Goal: Task Accomplishment & Management: Manage account settings

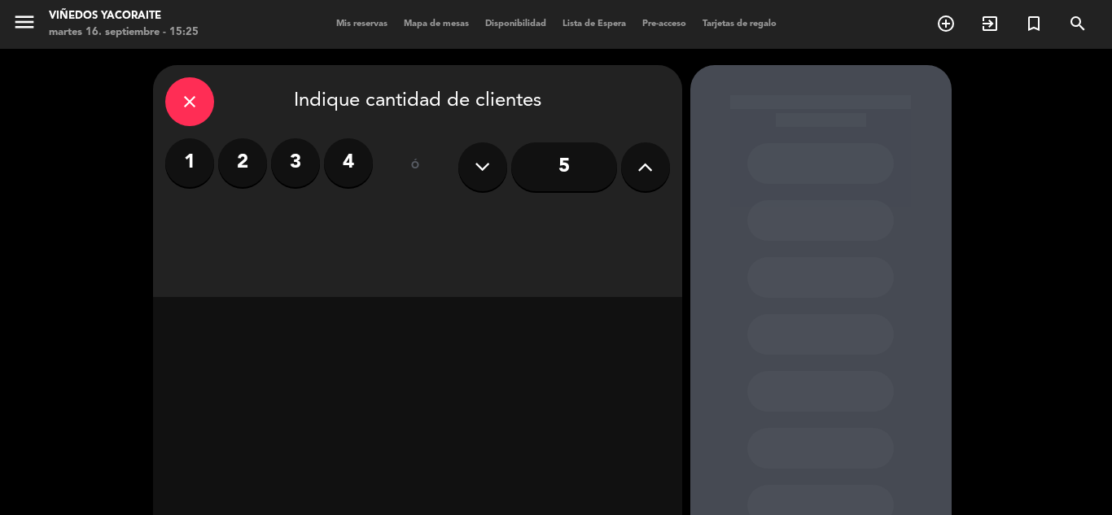
click at [190, 104] on icon "close" at bounding box center [190, 102] width 20 height 20
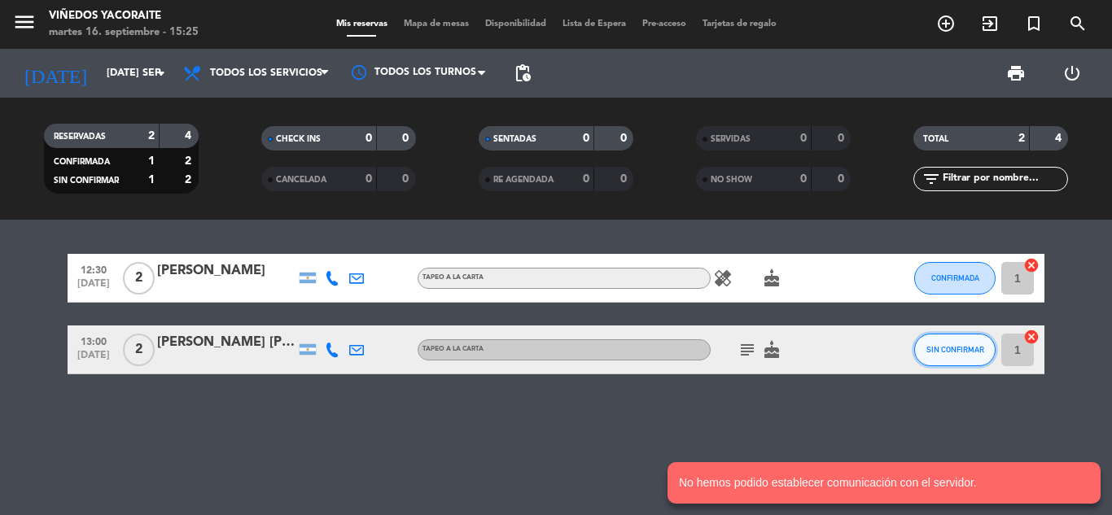
click at [986, 351] on button "SIN CONFIRMAR" at bounding box center [954, 350] width 81 height 33
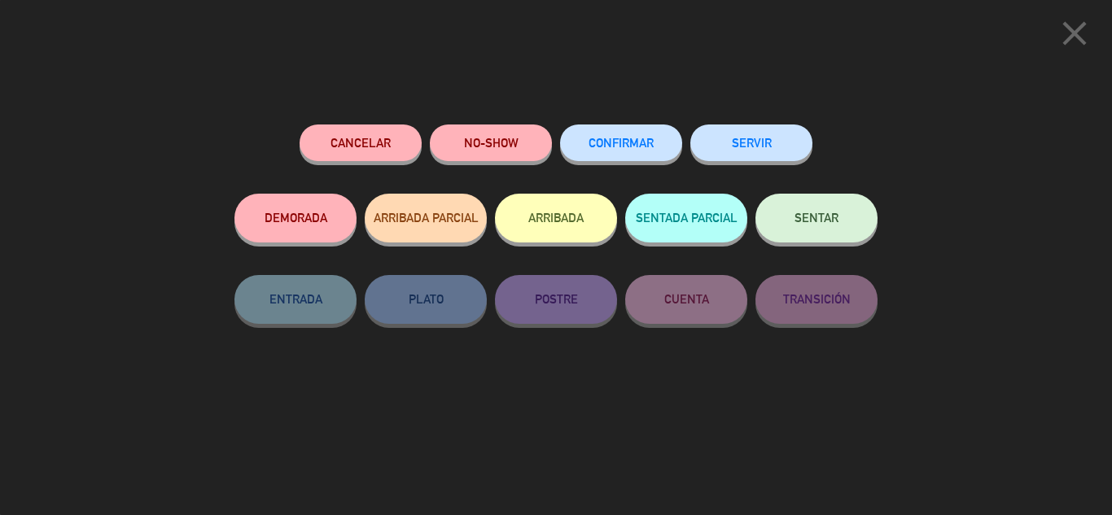
click at [348, 141] on button "Cancelar" at bounding box center [361, 143] width 122 height 37
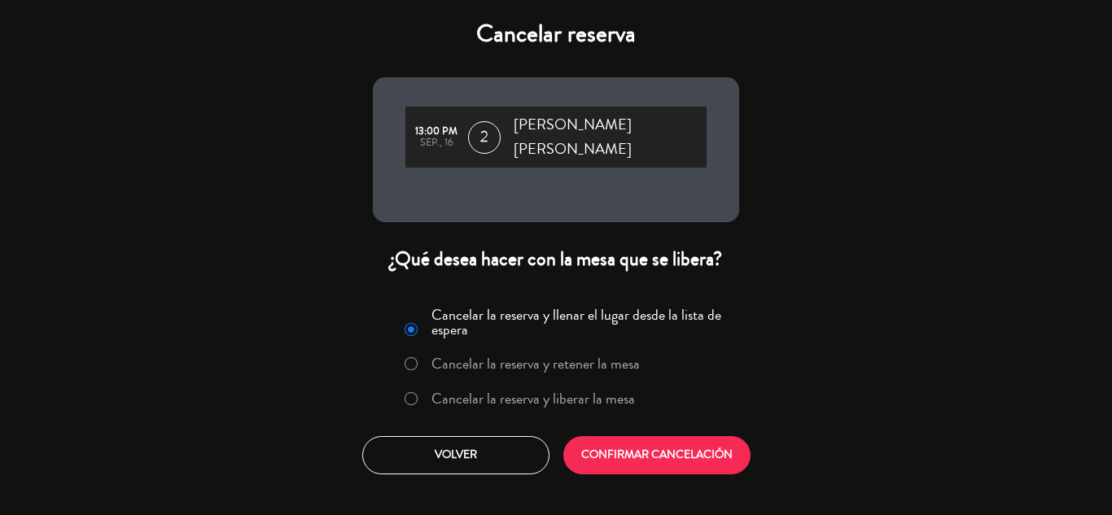
click at [519, 392] on label "Cancelar la reserva y liberar la mesa" at bounding box center [533, 399] width 204 height 15
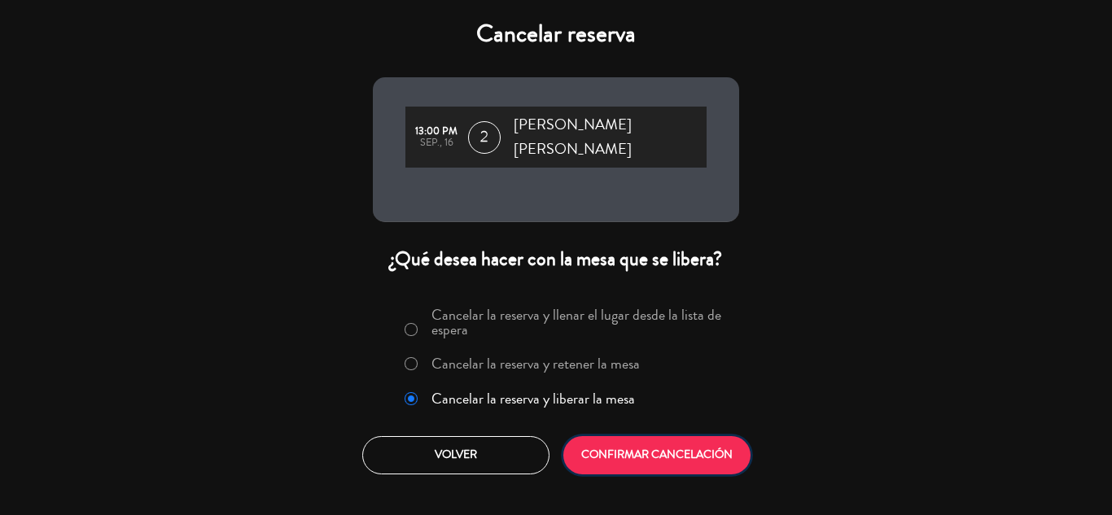
click at [667, 443] on button "CONFIRMAR CANCELACIÓN" at bounding box center [656, 455] width 187 height 38
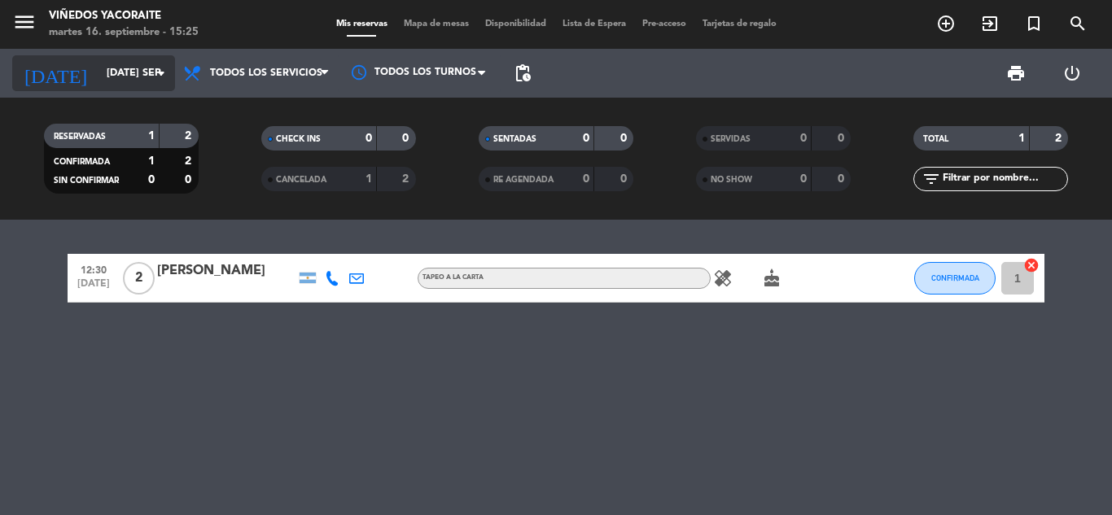
click at [156, 78] on icon "arrow_drop_down" at bounding box center [161, 73] width 20 height 20
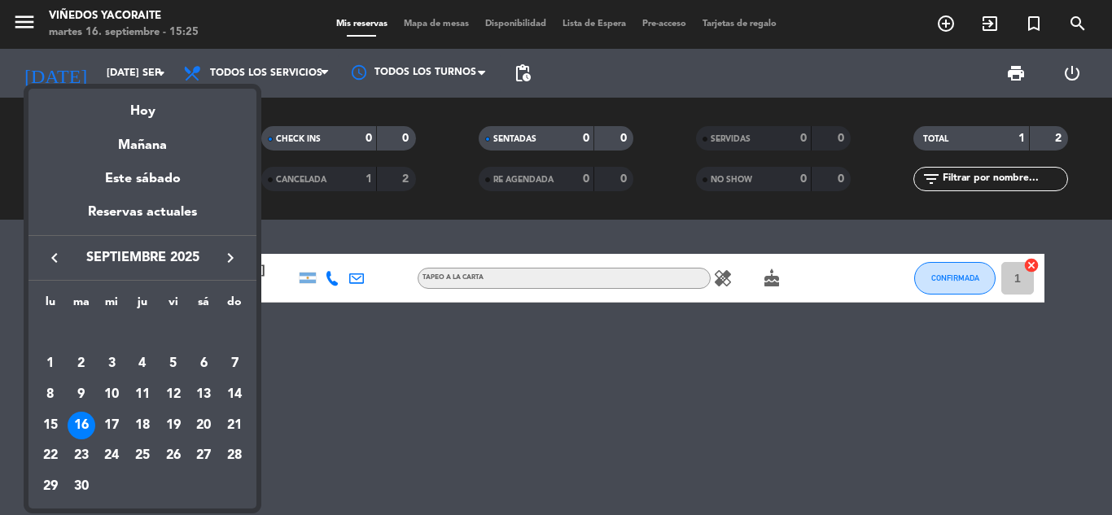
click at [816, 428] on div at bounding box center [556, 257] width 1112 height 515
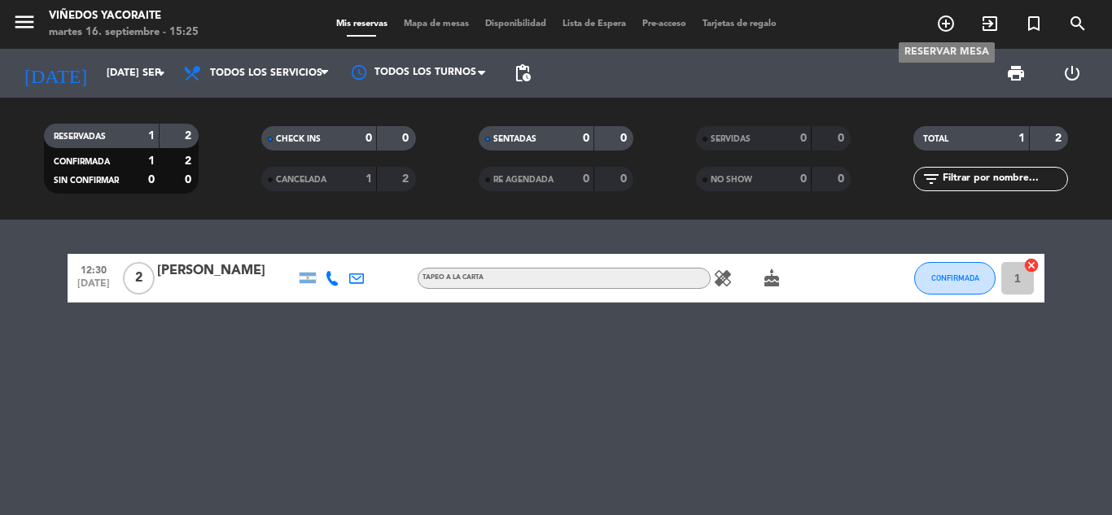
click at [949, 17] on icon "add_circle_outline" at bounding box center [946, 24] width 20 height 20
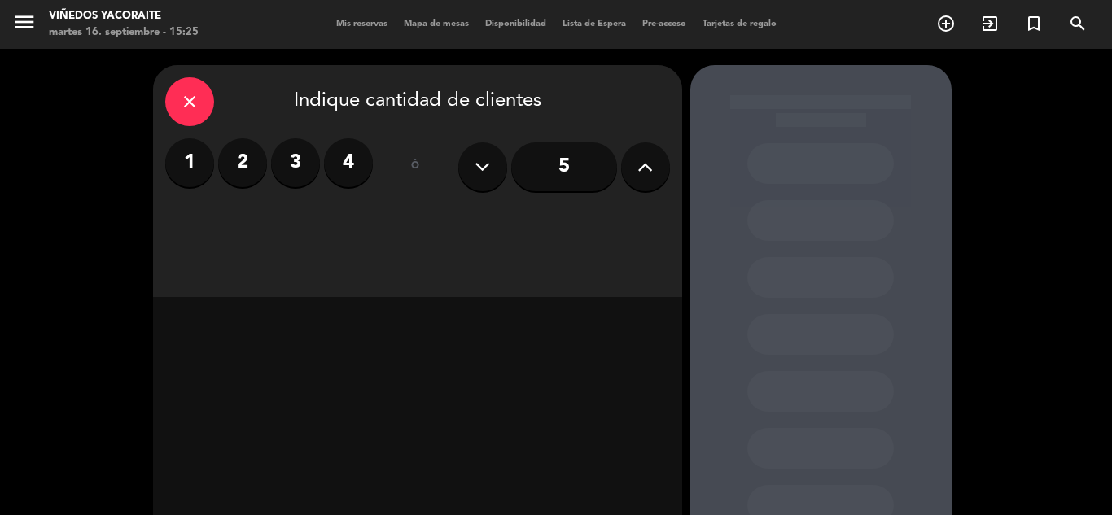
click at [239, 174] on label "2" at bounding box center [242, 162] width 49 height 49
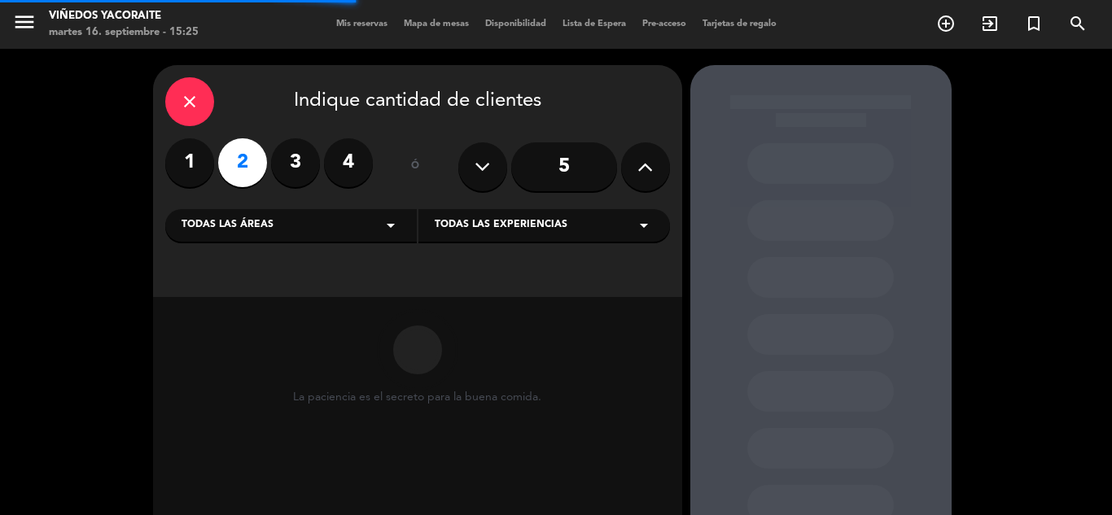
click at [370, 224] on div "Todas las áreas arrow_drop_down" at bounding box center [291, 225] width 252 height 33
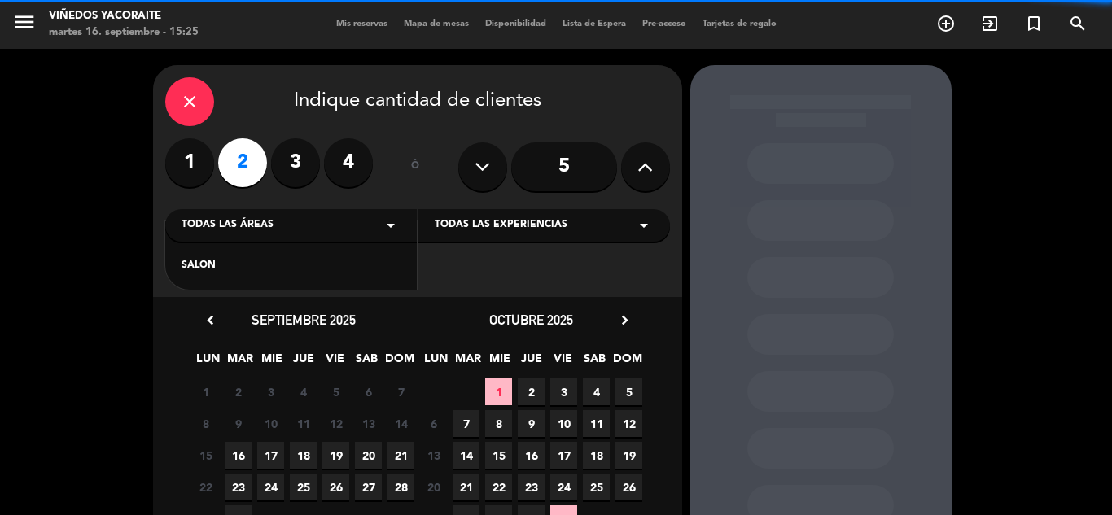
click at [267, 268] on div "SALON" at bounding box center [291, 266] width 219 height 16
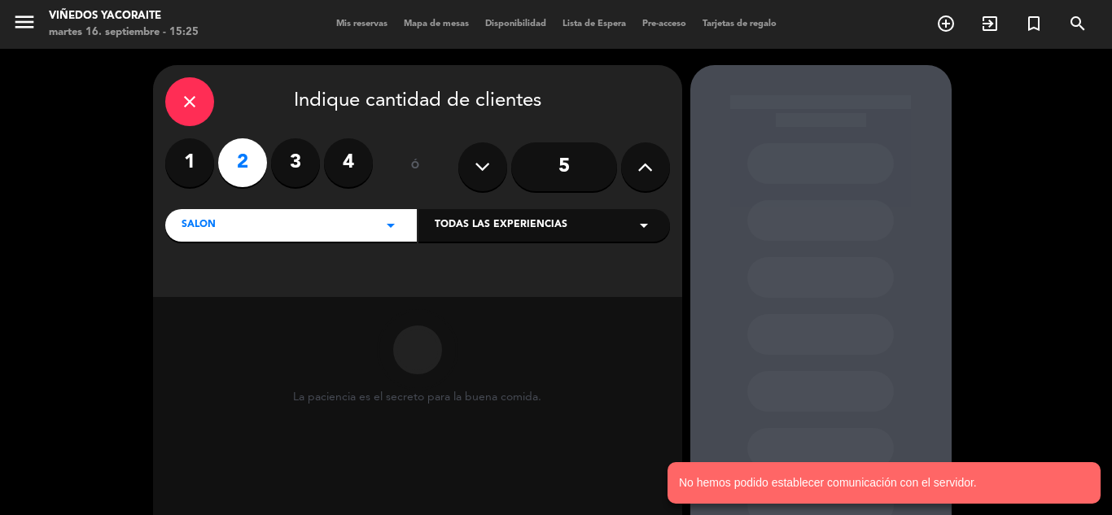
click at [570, 228] on div "Todas las experiencias arrow_drop_down" at bounding box center [544, 225] width 252 height 33
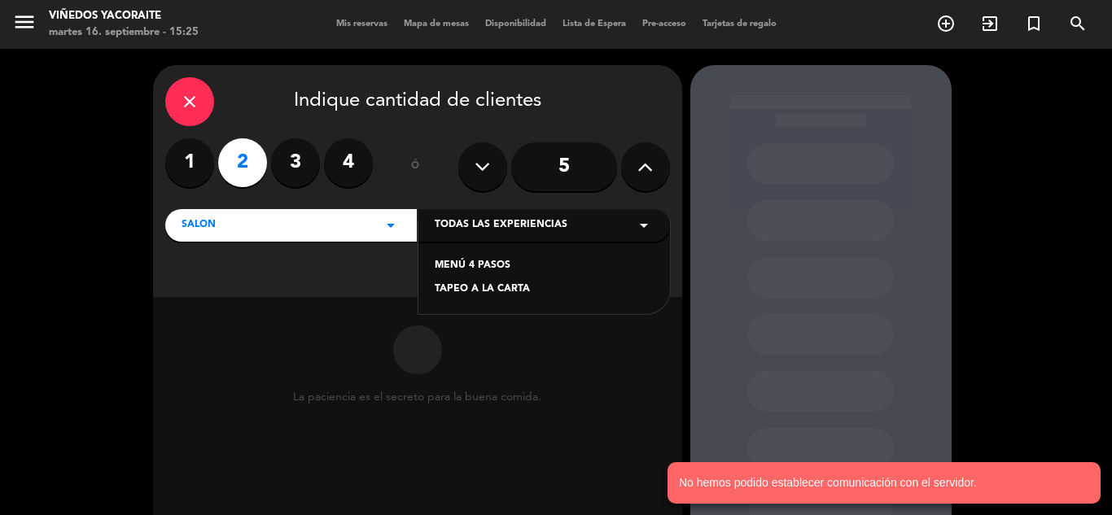
click at [483, 291] on div "TAPEO A LA CARTA" at bounding box center [544, 290] width 219 height 16
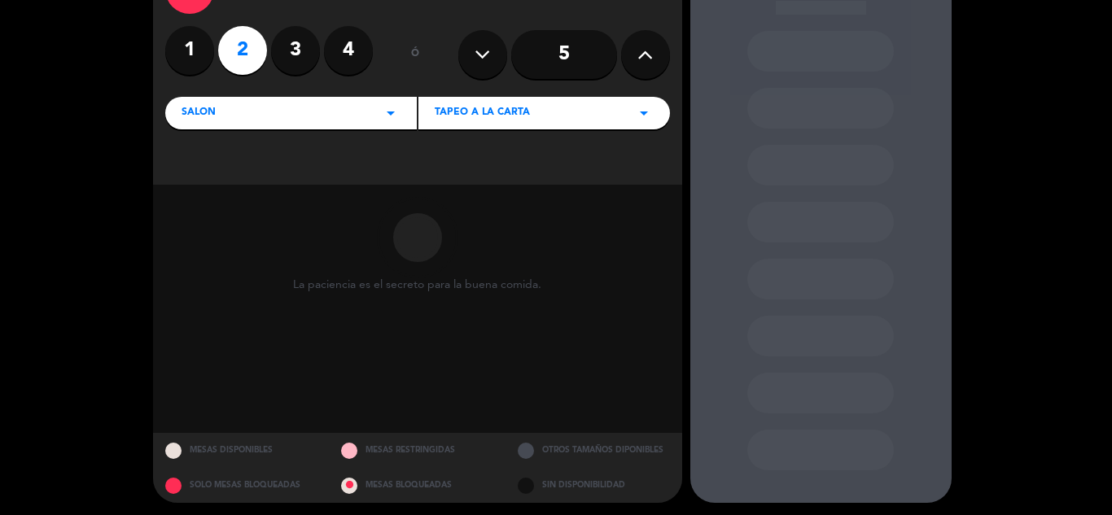
scroll to position [116, 0]
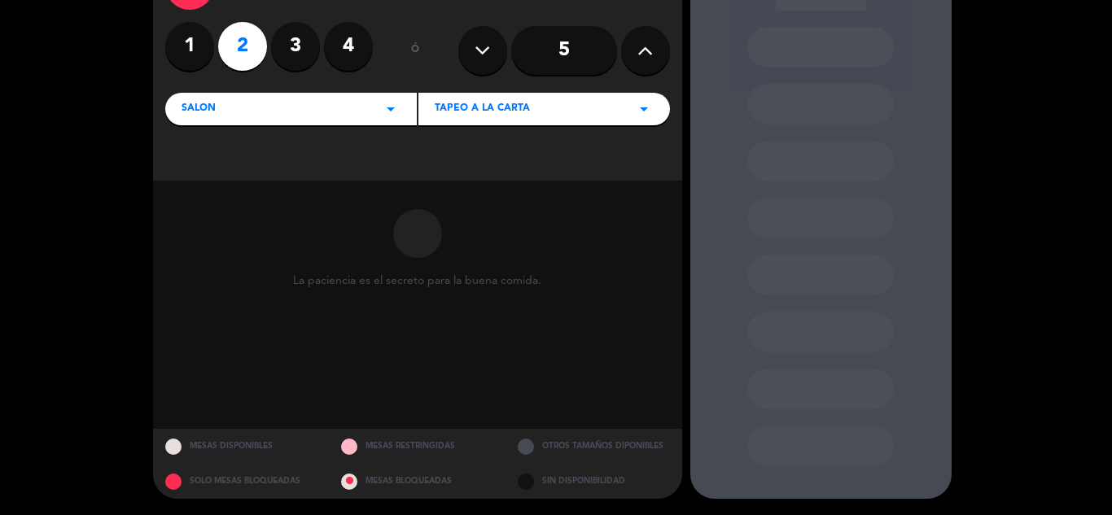
drag, startPoint x: 336, startPoint y: 226, endPoint x: 641, endPoint y: 257, distance: 306.0
click at [641, 257] on div "La paciencia es el secreto para la buena comida." at bounding box center [417, 305] width 529 height 248
